Goal: Find specific page/section: Find specific page/section

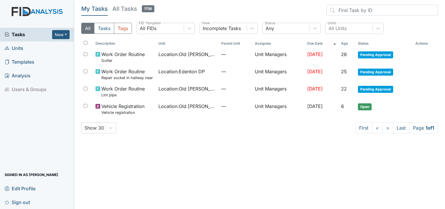
click at [21, 50] on span "Units" at bounding box center [14, 48] width 19 height 9
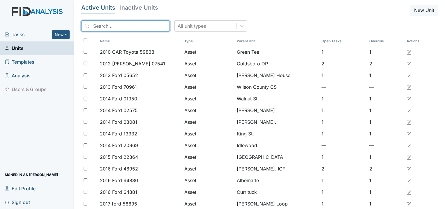
click at [116, 27] on input "search" at bounding box center [125, 25] width 89 height 11
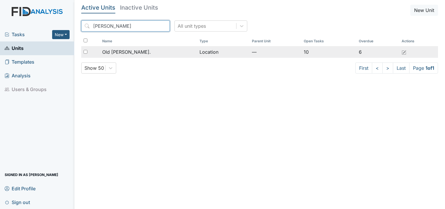
type input "roper"
click at [121, 49] on span "Old [PERSON_NAME]." at bounding box center [126, 51] width 49 height 7
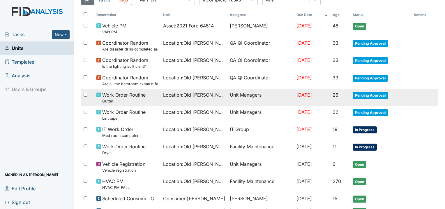
scroll to position [58, 0]
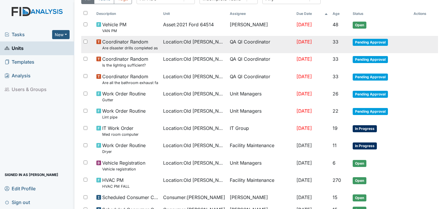
click at [128, 50] on small "Are disaster drills completed as scheduled?" at bounding box center [130, 48] width 56 height 6
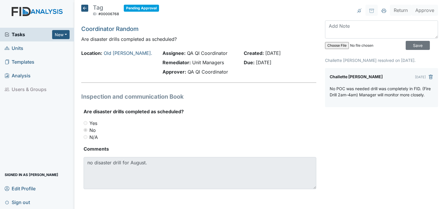
click at [85, 9] on icon at bounding box center [84, 8] width 7 height 7
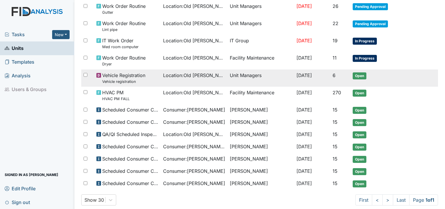
scroll to position [154, 0]
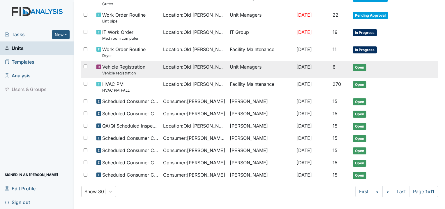
click at [186, 67] on span "Location : [GEOGRAPHIC_DATA][PERSON_NAME]." at bounding box center [194, 66] width 62 height 7
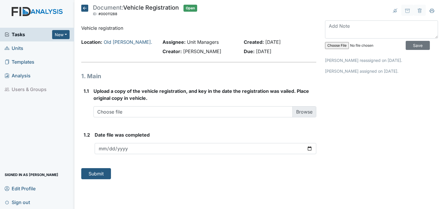
click at [87, 6] on icon at bounding box center [84, 8] width 7 height 7
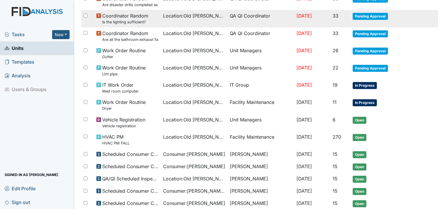
scroll to position [117, 0]
